Goal: Register for event/course

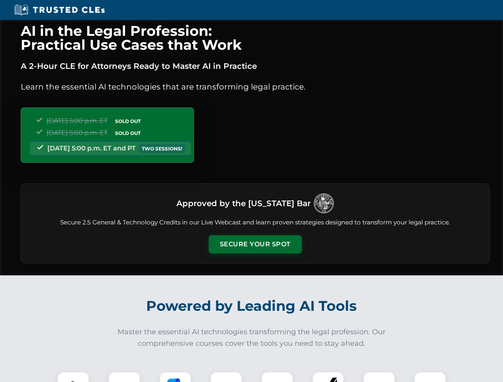
click at [255, 244] on button "Secure Your Spot" at bounding box center [255, 244] width 93 height 18
click at [73, 377] on img at bounding box center [73, 387] width 23 height 23
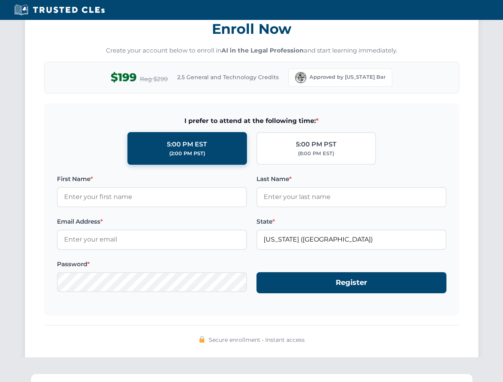
scroll to position [781, 0]
